Goal: Information Seeking & Learning: Understand process/instructions

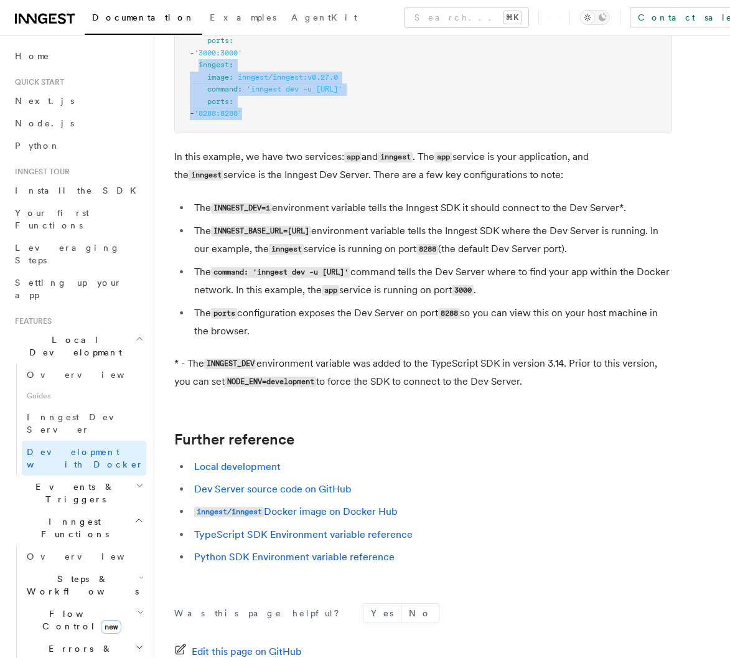
scroll to position [1005, 0]
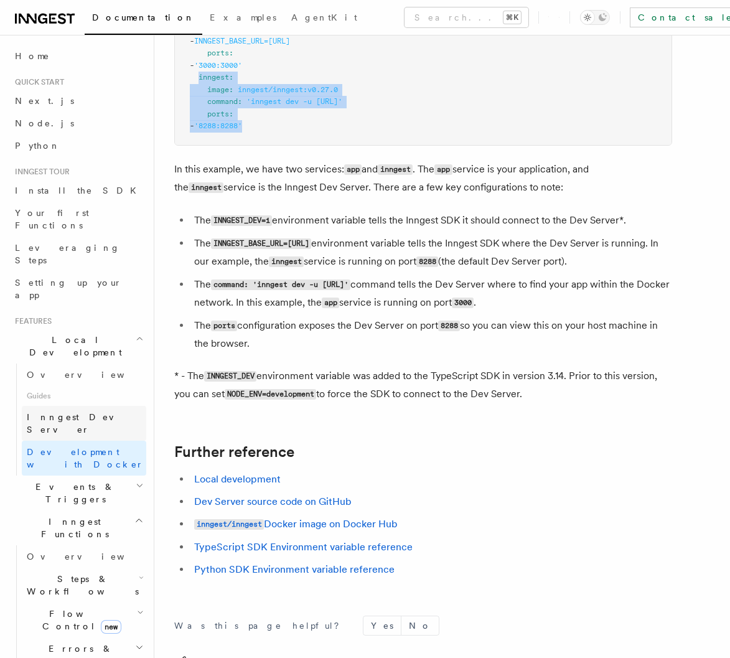
click at [70, 412] on span "Inngest Dev Server" at bounding box center [80, 423] width 106 height 22
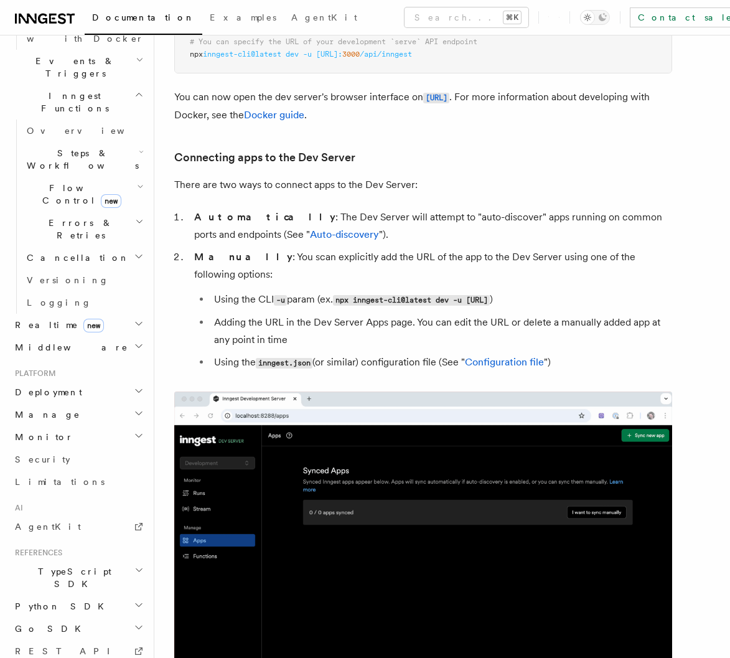
scroll to position [425, 0]
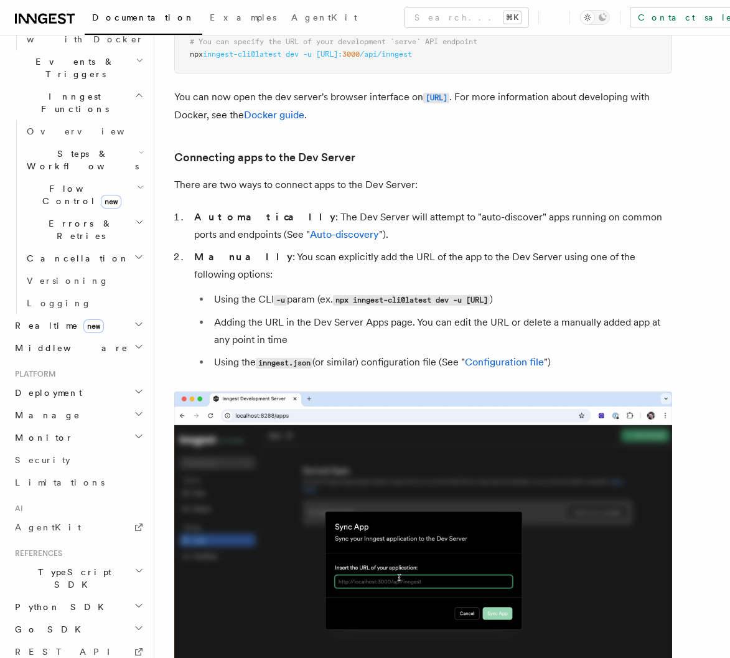
click at [57, 601] on span "Python SDK" at bounding box center [60, 607] width 101 height 12
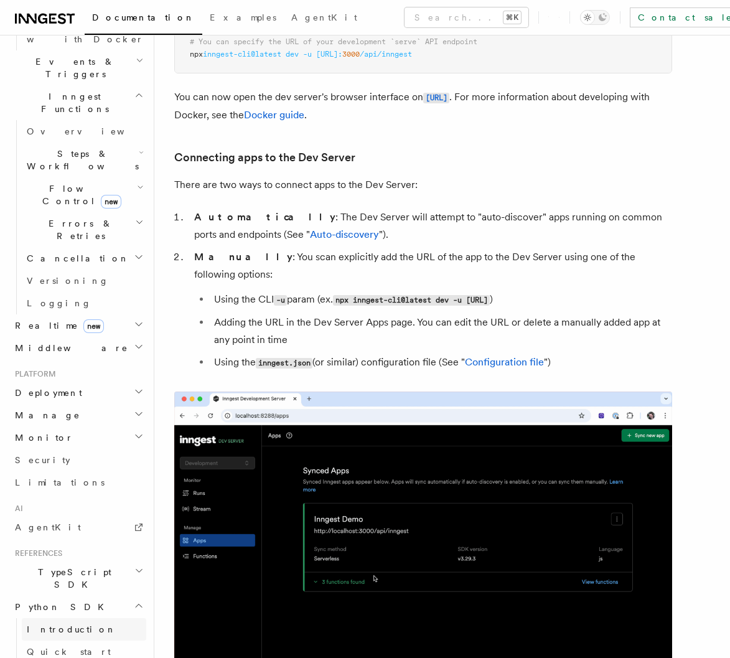
click at [61, 624] on span "Introduction" at bounding box center [72, 629] width 90 height 10
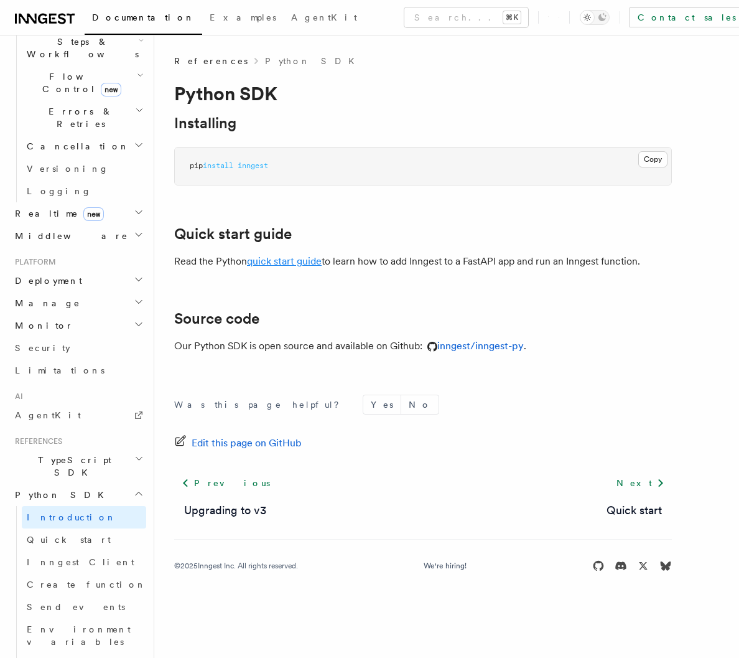
click at [267, 263] on link "quick start guide" at bounding box center [284, 261] width 75 height 12
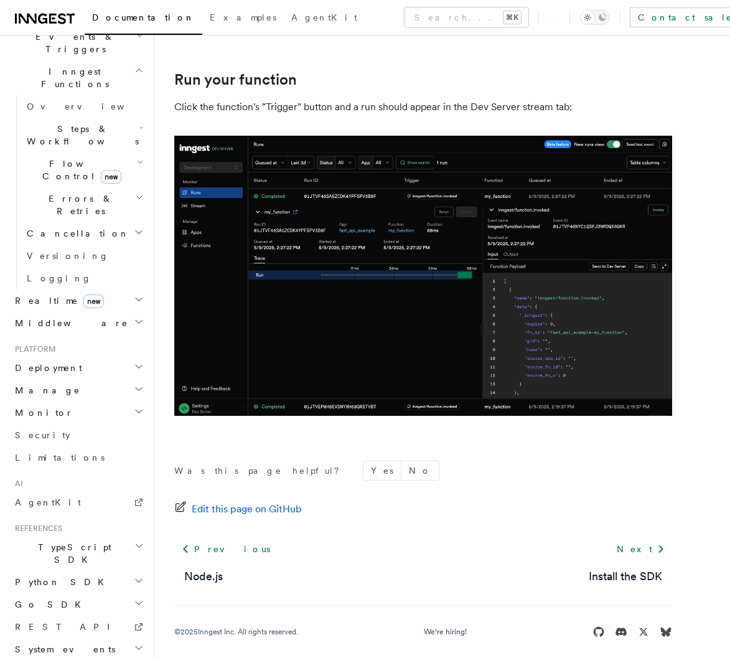
scroll to position [2461, 0]
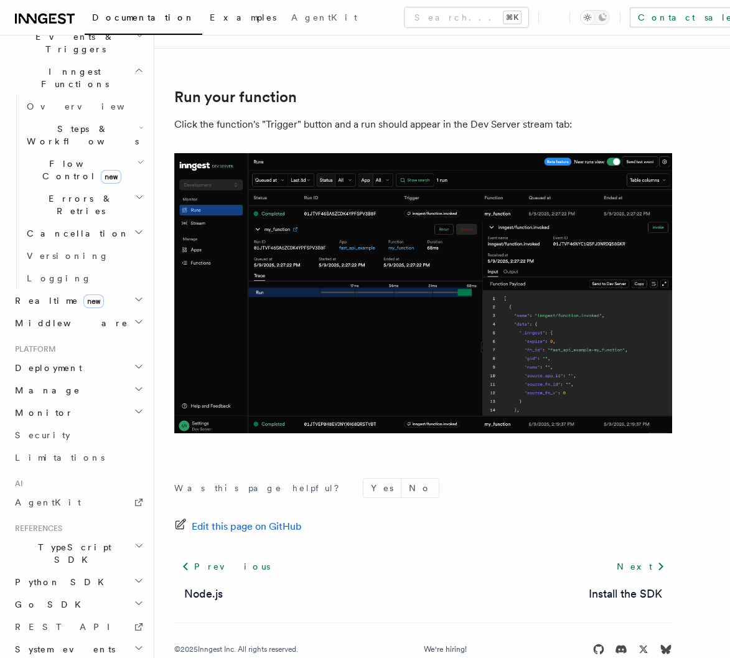
click at [210, 20] on span "Examples" at bounding box center [243, 17] width 67 height 10
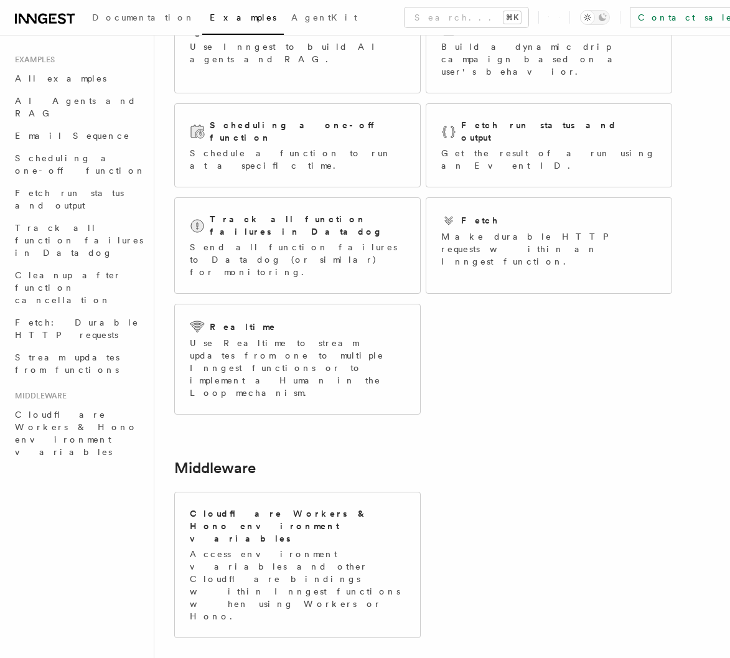
scroll to position [131, 0]
click at [490, 147] on p "Get the result of a run using an Event ID." at bounding box center [548, 159] width 215 height 25
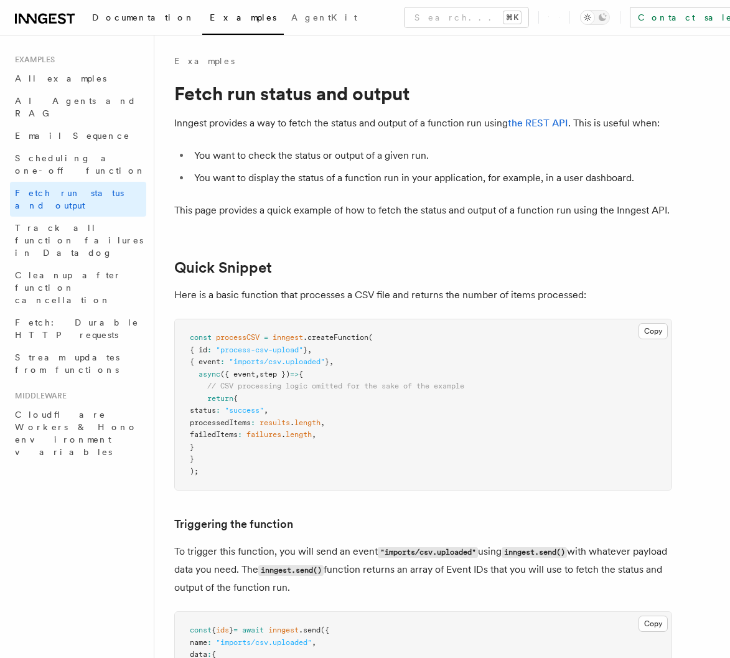
click at [103, 19] on span "Documentation" at bounding box center [143, 17] width 103 height 10
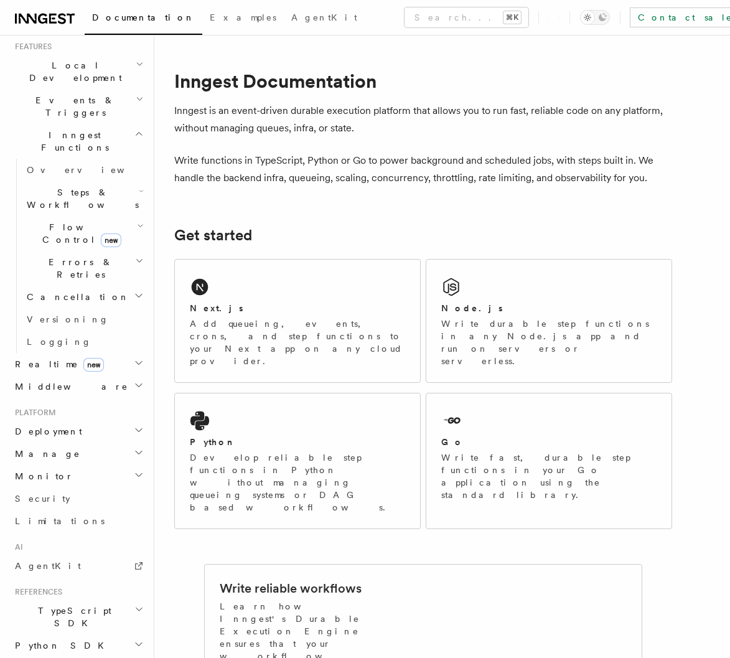
scroll to position [238, 0]
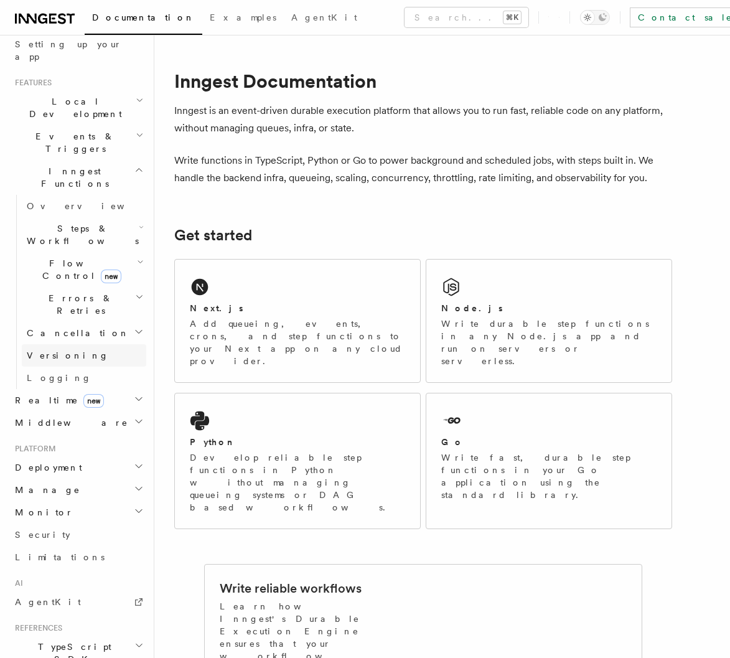
click at [54, 350] on span "Versioning" at bounding box center [68, 355] width 82 height 10
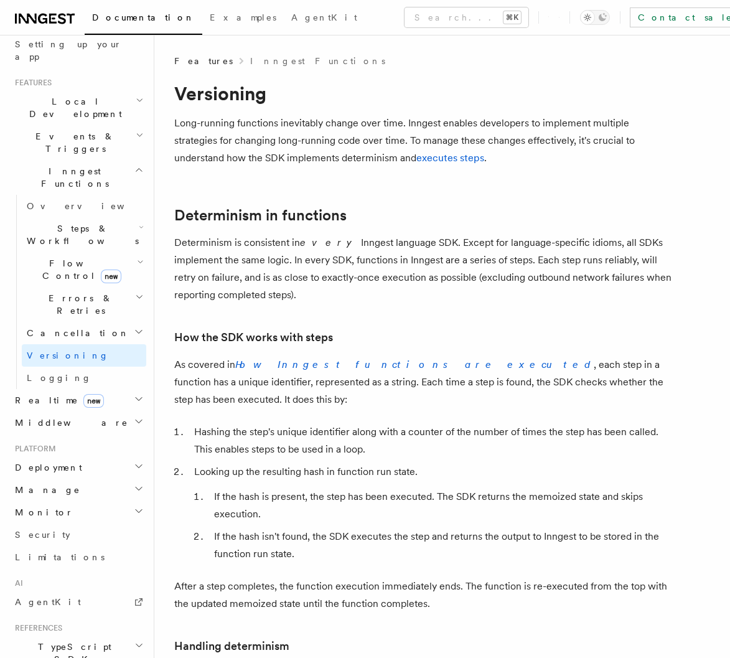
click at [57, 461] on span "Deployment" at bounding box center [46, 467] width 72 height 12
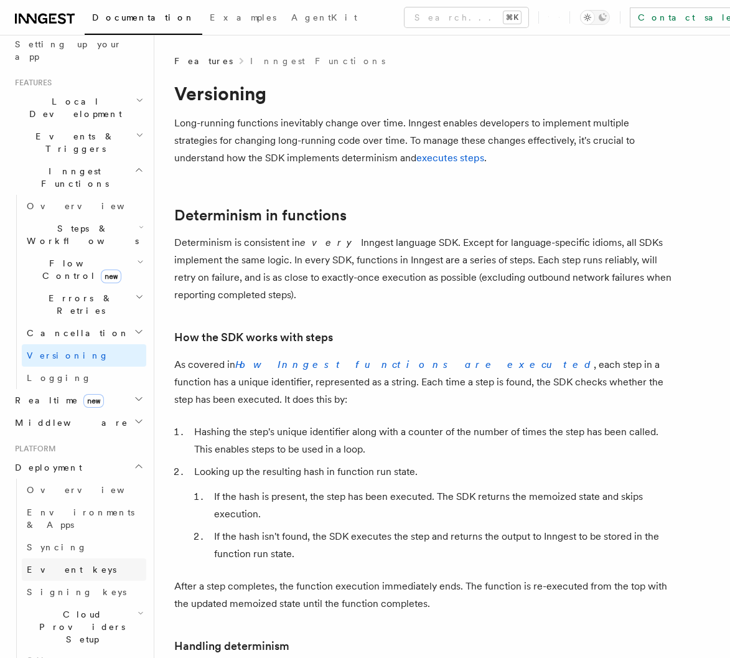
scroll to position [276, 0]
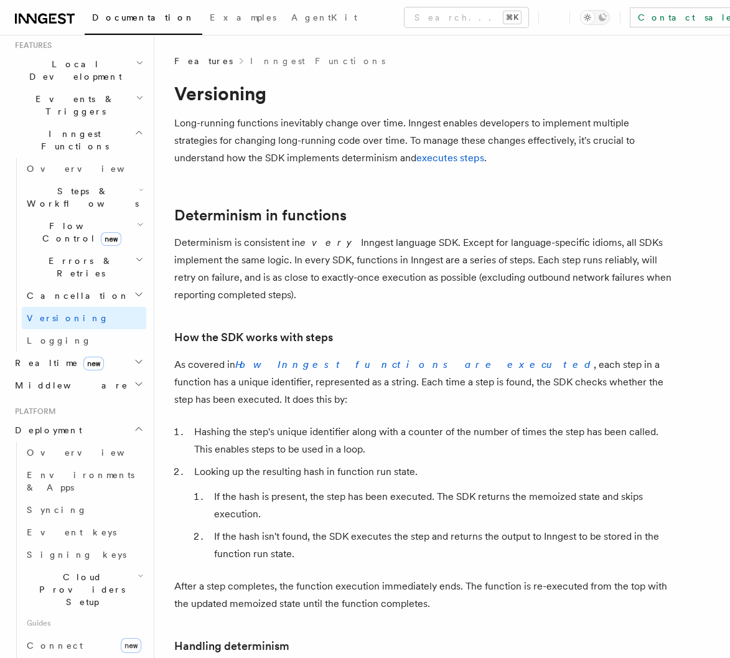
click at [71, 657] on span "Self hosting" at bounding box center [72, 669] width 91 height 10
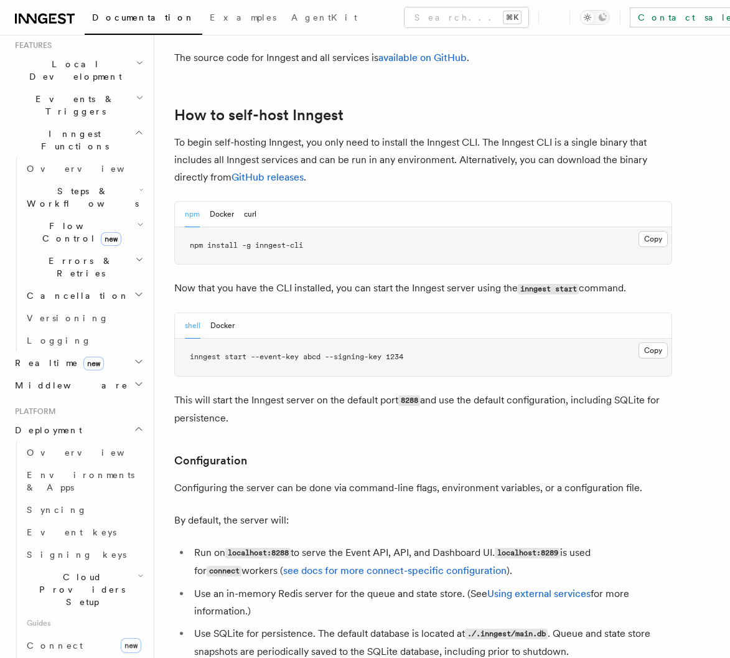
scroll to position [1241, 0]
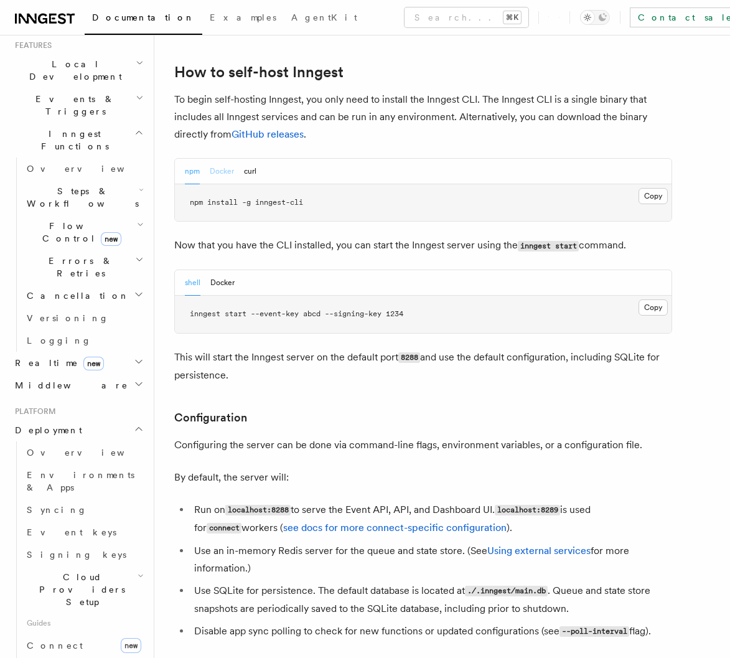
click at [219, 159] on button "Docker" at bounding box center [222, 172] width 24 height 26
drag, startPoint x: 417, startPoint y: 279, endPoint x: 447, endPoint y: 278, distance: 29.9
click at [447, 309] on span "docker run -p 8288:8288 -p 8289:8289 -e INNGEST_EVENT_KEY=abcd -e INNGEST_SIGNI…" at bounding box center [395, 313] width 523 height 9
click at [358, 309] on span "docker run -p 8288:8288 -p 8289:8289 -e INNGEST_EVENT_KEY=abcd -e INNGEST_SIGNI…" at bounding box center [395, 313] width 523 height 9
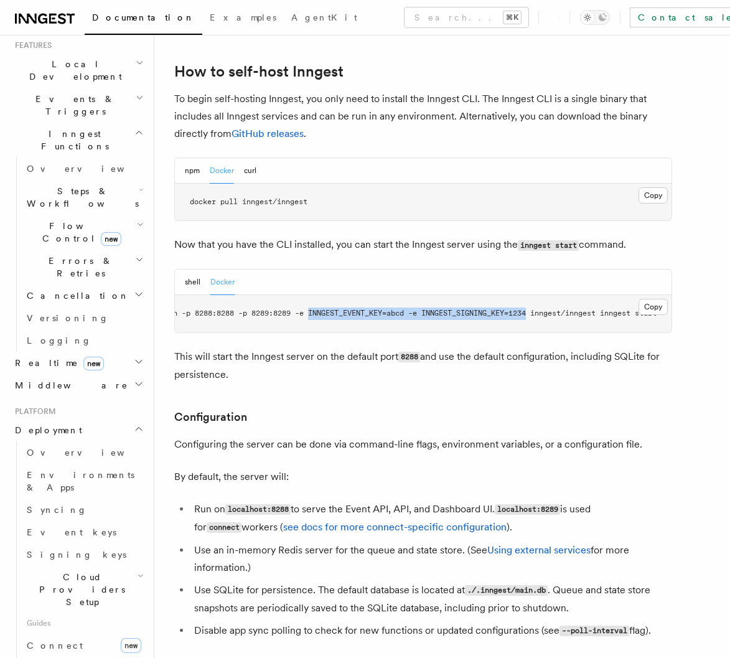
drag, startPoint x: 299, startPoint y: 278, endPoint x: 523, endPoint y: 276, distance: 224.0
click at [523, 309] on span "docker run -p 8288:8288 -p 8289:8289 -e INNGEST_EVENT_KEY=abcd -e INNGEST_SIGNI…" at bounding box center [395, 313] width 523 height 9
copy span "INNGEST_EVENT_KEY=abcd -e INNGEST_SIGNING_KEY=1234"
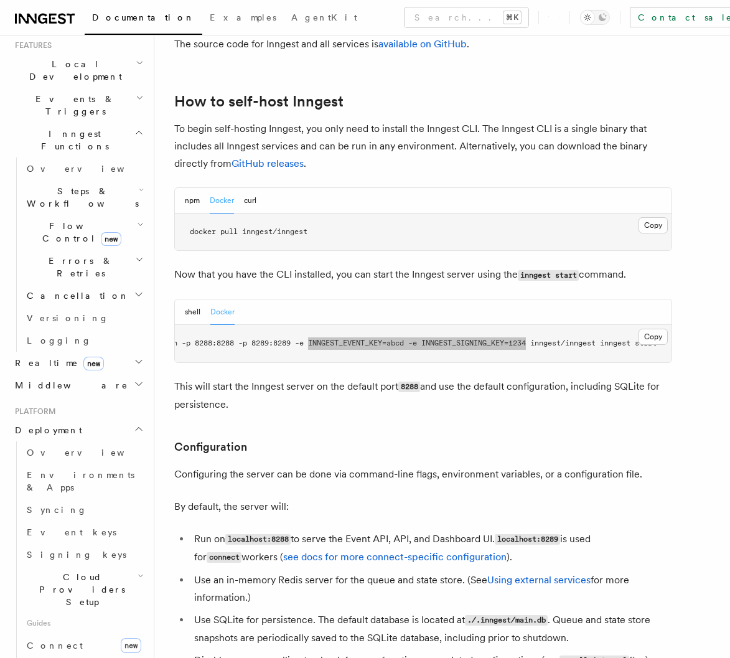
scroll to position [1208, 0]
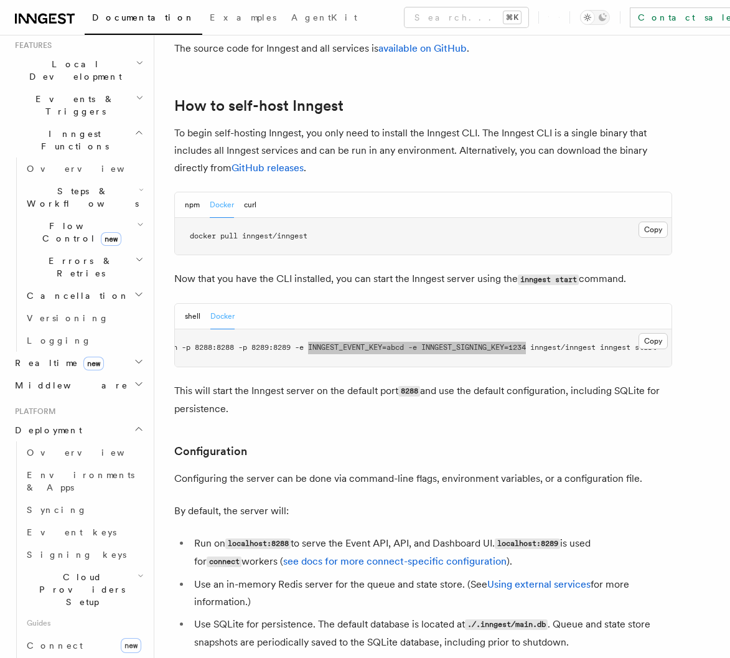
click at [457, 343] on span "docker run -p 8288:8288 -p 8289:8289 -e INNGEST_EVENT_KEY=abcd -e INNGEST_SIGNI…" at bounding box center [395, 347] width 523 height 9
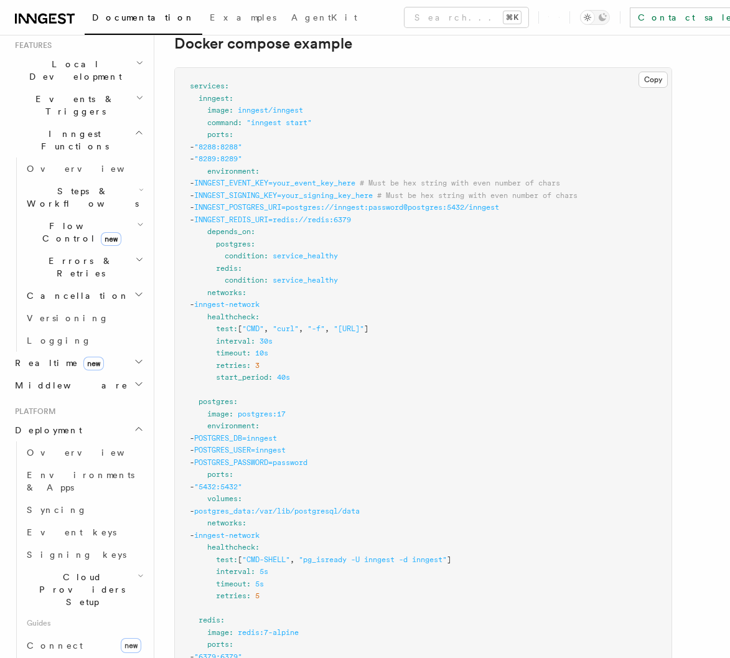
scroll to position [3347, 0]
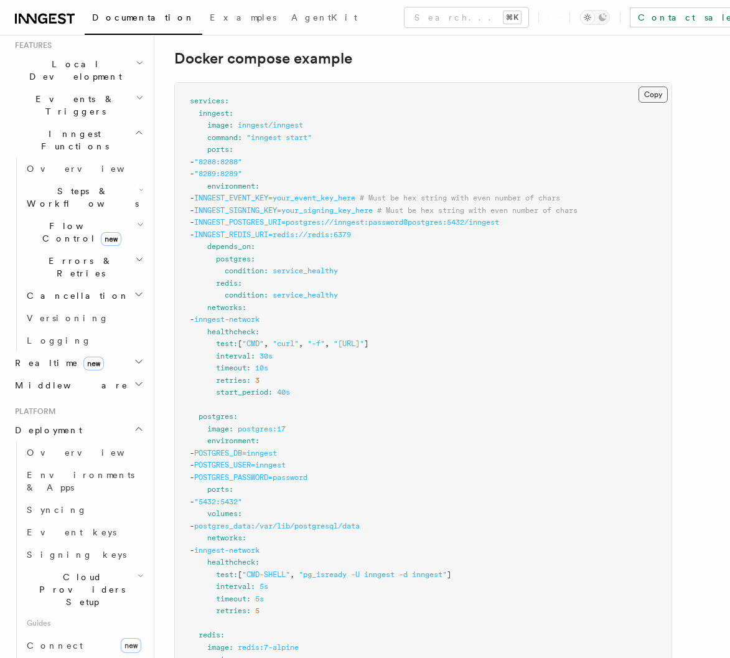
click at [652, 86] on button "Copy Copied" at bounding box center [652, 94] width 29 height 16
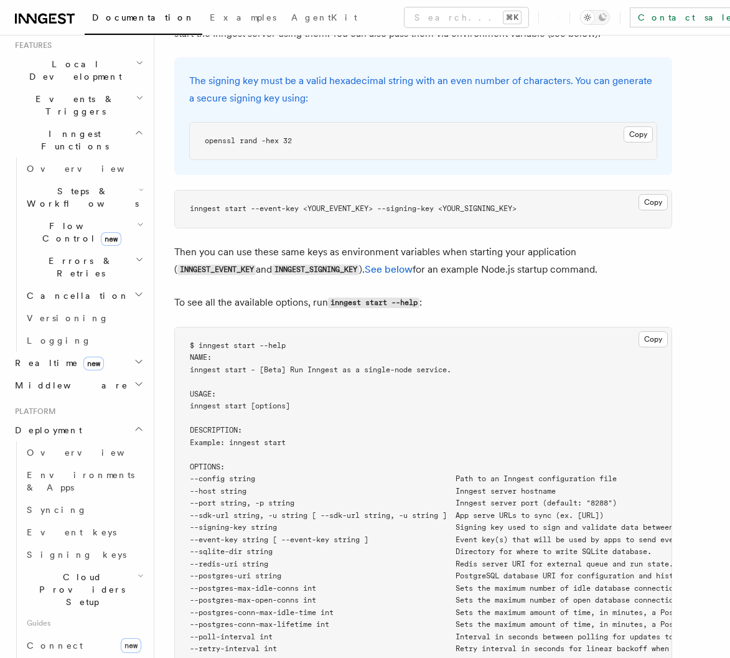
scroll to position [1880, 0]
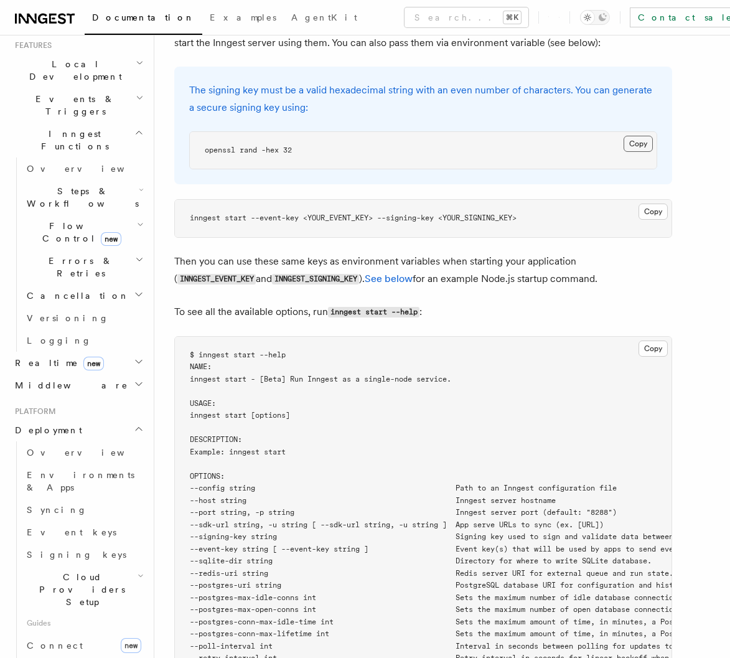
click at [644, 136] on button "Copy Copied" at bounding box center [638, 144] width 29 height 16
click at [630, 136] on button "Copy Copied" at bounding box center [638, 144] width 29 height 16
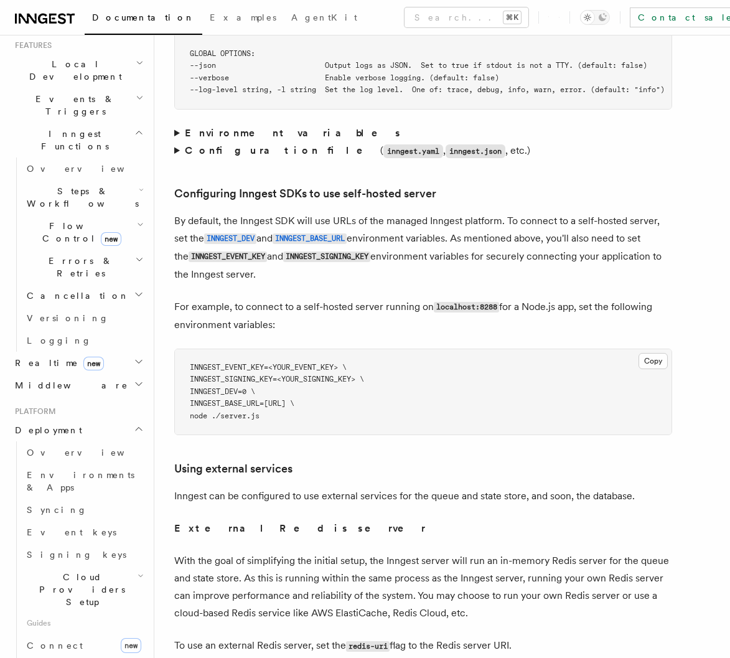
scroll to position [2536, 0]
